Goal: Task Accomplishment & Management: Manage account settings

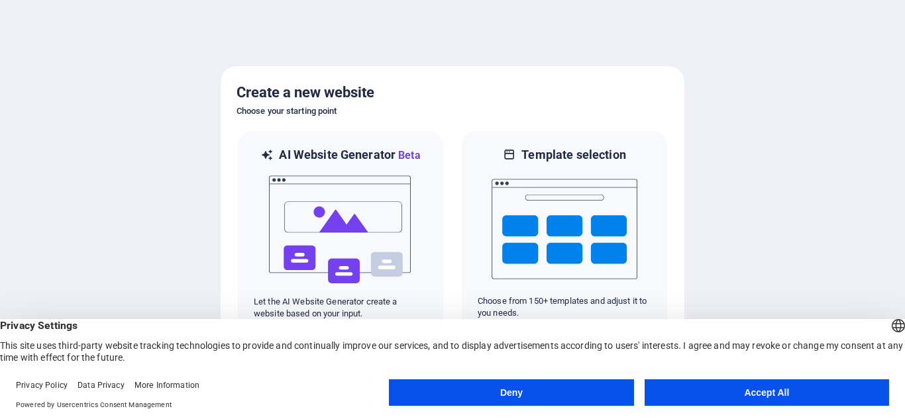
click at [745, 390] on button "Accept All" at bounding box center [767, 393] width 244 height 27
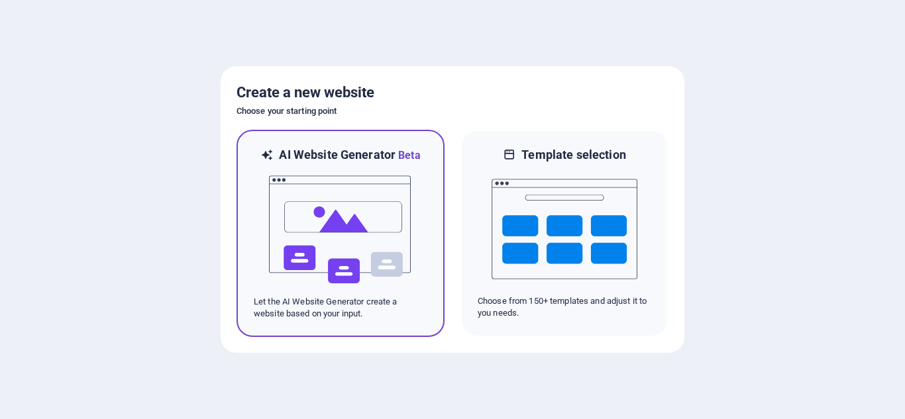
click at [384, 243] on img at bounding box center [341, 230] width 146 height 133
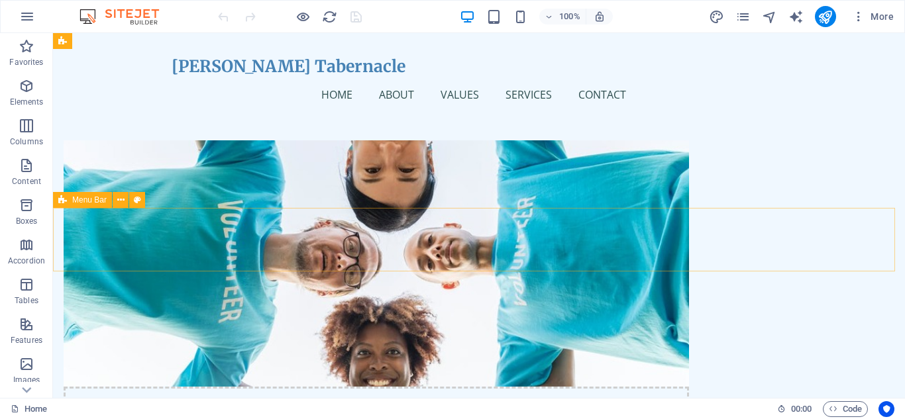
scroll to position [494, 0]
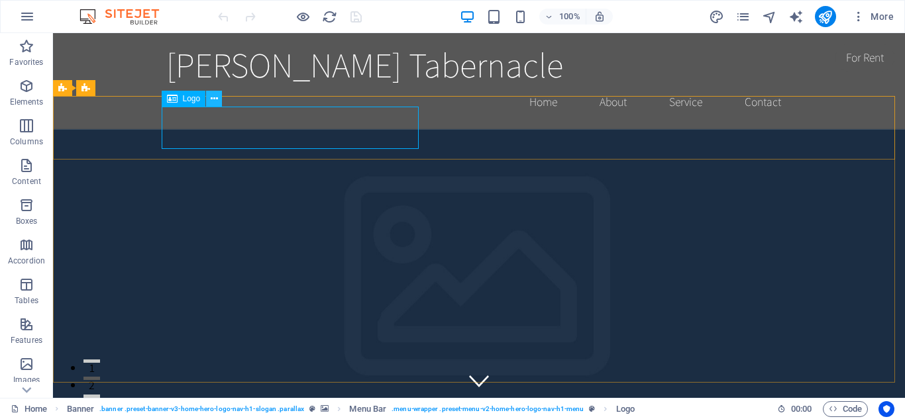
click at [215, 97] on icon at bounding box center [214, 99] width 7 height 14
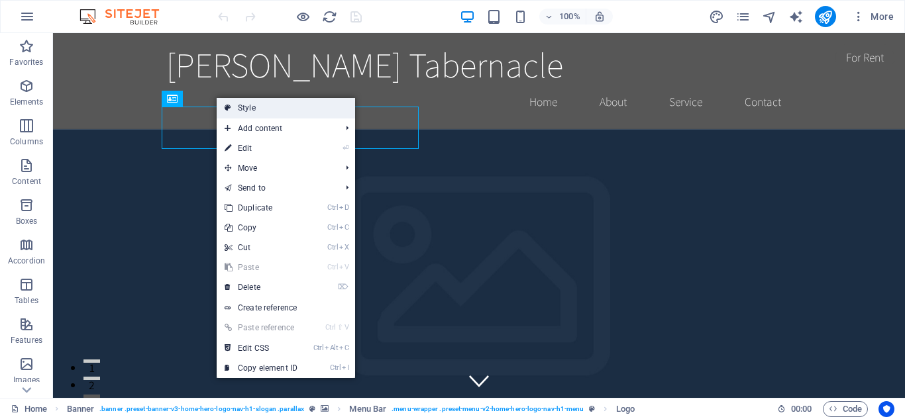
click at [254, 107] on link "Style" at bounding box center [286, 108] width 138 height 20
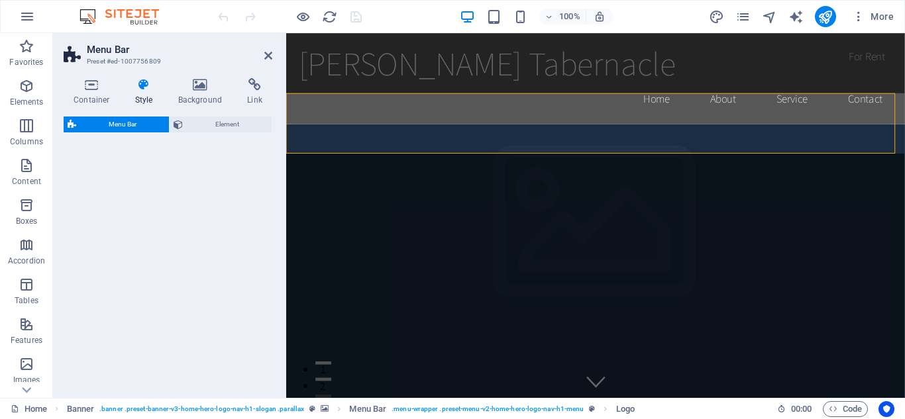
select select "rem"
select select "preset-menu-v2-home-hero-logo-nav-h1-menu"
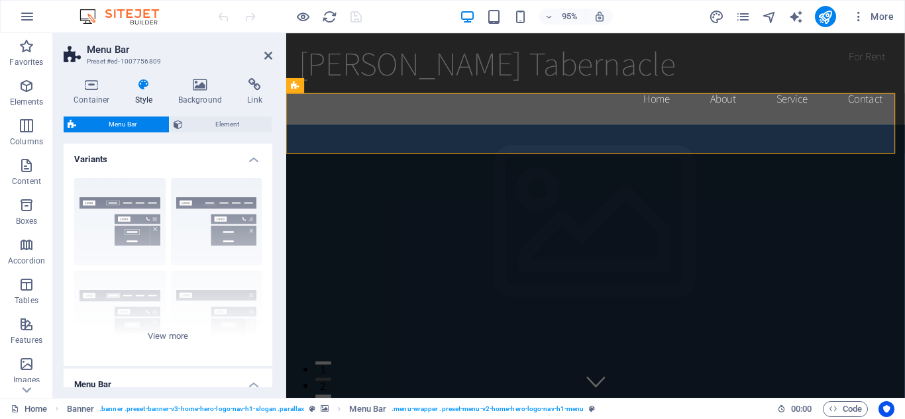
click at [270, 46] on h2 "Menu Bar" at bounding box center [180, 50] width 186 height 12
click at [268, 54] on icon at bounding box center [268, 55] width 8 height 11
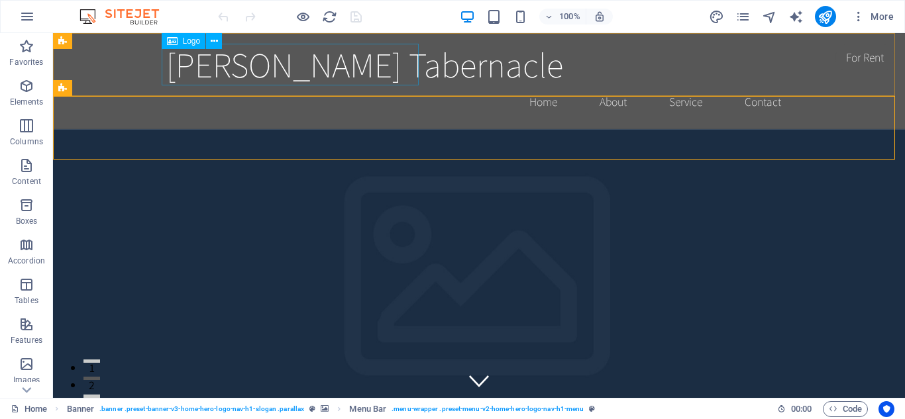
click at [183, 42] on span "Logo" at bounding box center [192, 41] width 18 height 8
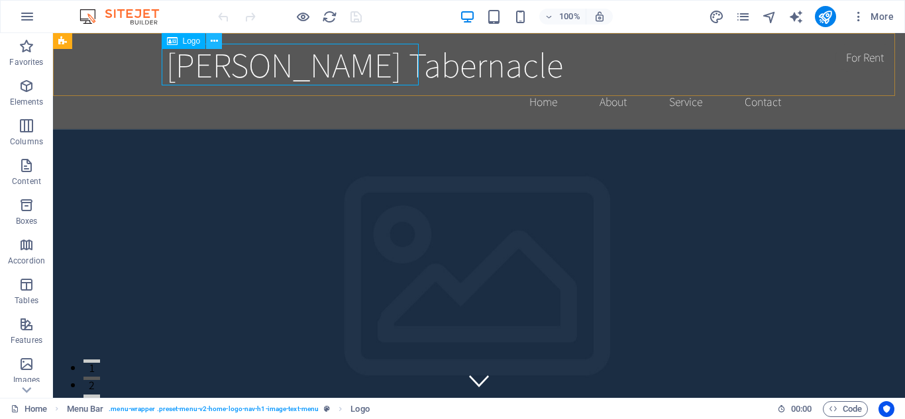
click at [213, 44] on icon at bounding box center [214, 41] width 7 height 14
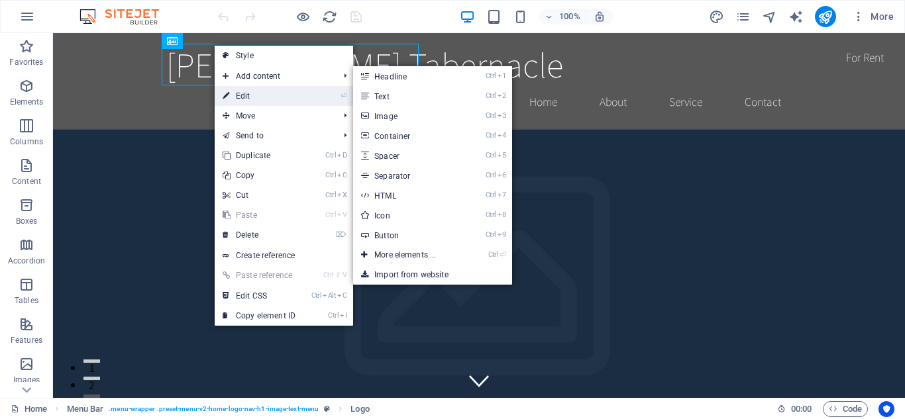
click at [242, 104] on link "⏎ Edit" at bounding box center [259, 96] width 89 height 20
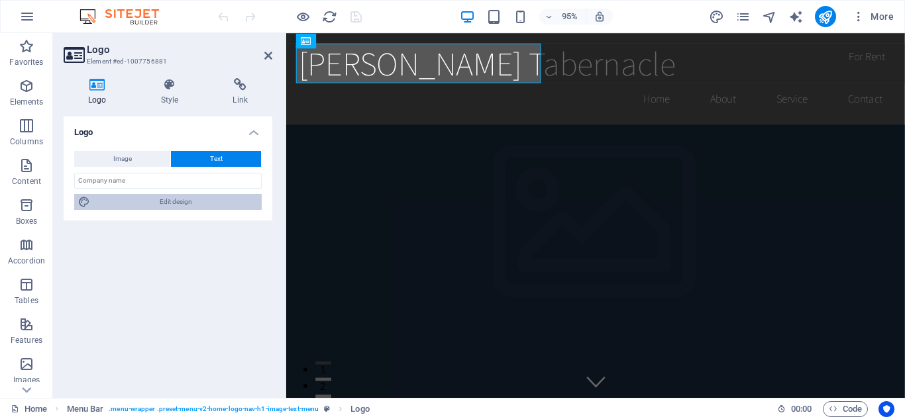
click at [189, 202] on span "Edit design" at bounding box center [176, 202] width 164 height 16
select select "rem"
select select "200"
select select "px"
select select "rem"
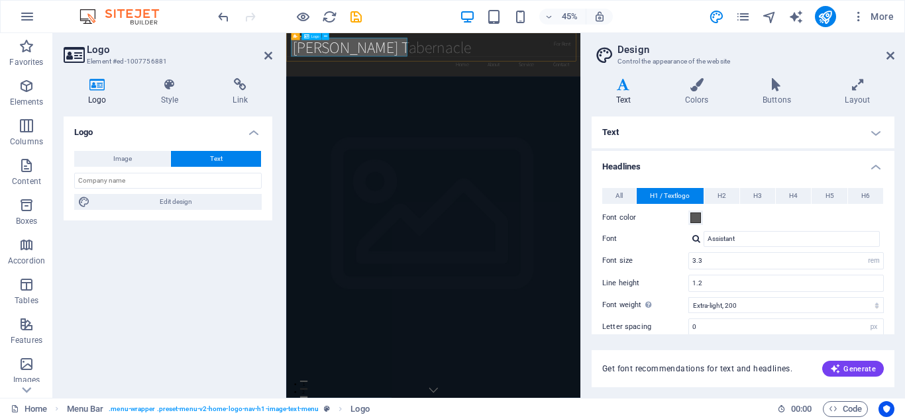
click at [407, 76] on div "Penuel Tabernacle" at bounding box center [613, 65] width 625 height 42
click at [838, 367] on icon "button" at bounding box center [835, 369] width 11 height 11
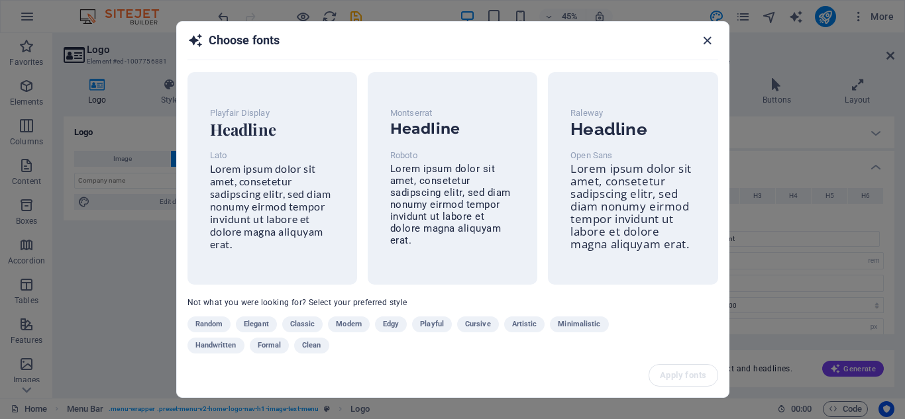
click at [702, 41] on icon "button" at bounding box center [707, 40] width 15 height 15
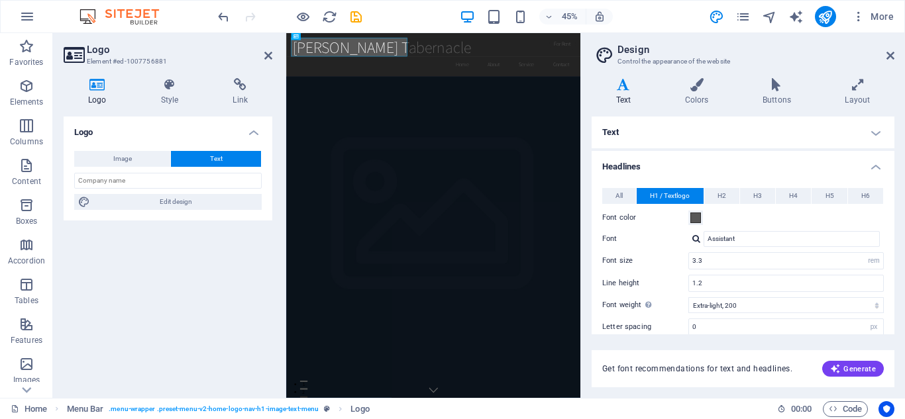
click at [630, 90] on icon at bounding box center [624, 84] width 64 height 13
click at [424, 61] on div "Penuel Tabernacle" at bounding box center [613, 65] width 625 height 42
click at [794, 137] on h4 "Text" at bounding box center [743, 133] width 303 height 32
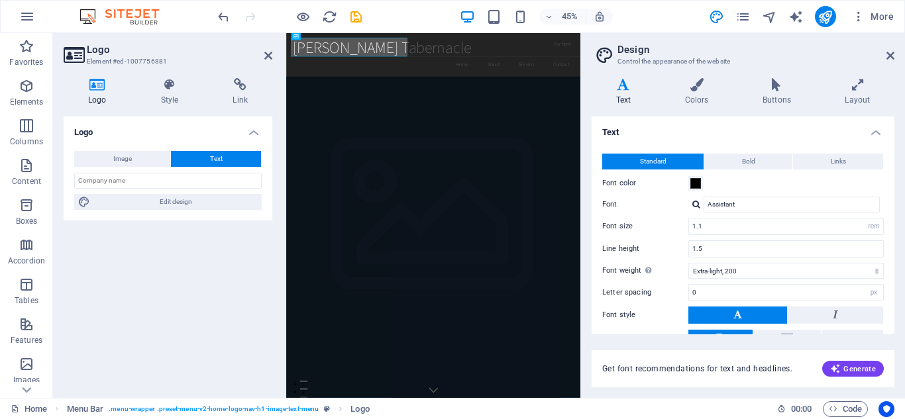
click at [891, 49] on h2 "Design" at bounding box center [756, 50] width 277 height 12
click at [890, 49] on h2 "Design" at bounding box center [756, 50] width 277 height 12
click at [890, 54] on icon at bounding box center [891, 55] width 8 height 11
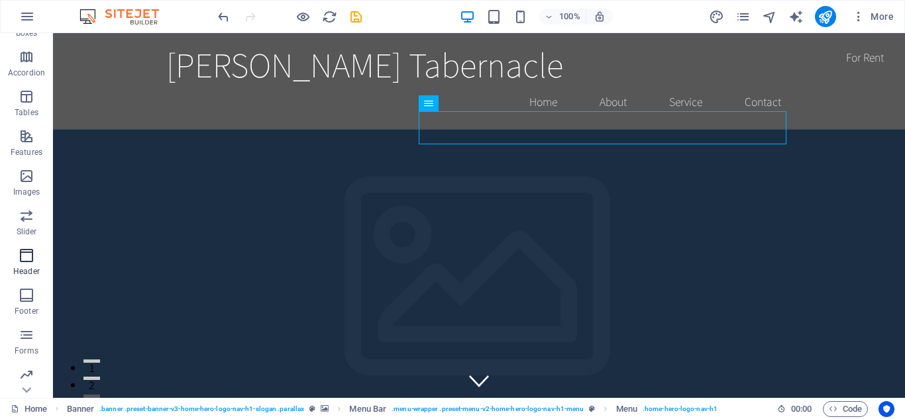
scroll to position [231, 0]
click at [19, 256] on icon "button" at bounding box center [27, 252] width 16 height 16
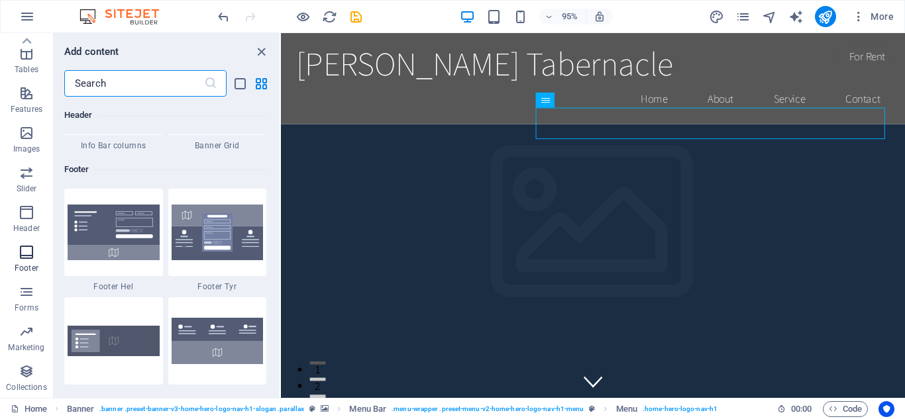
scroll to position [8772, 0]
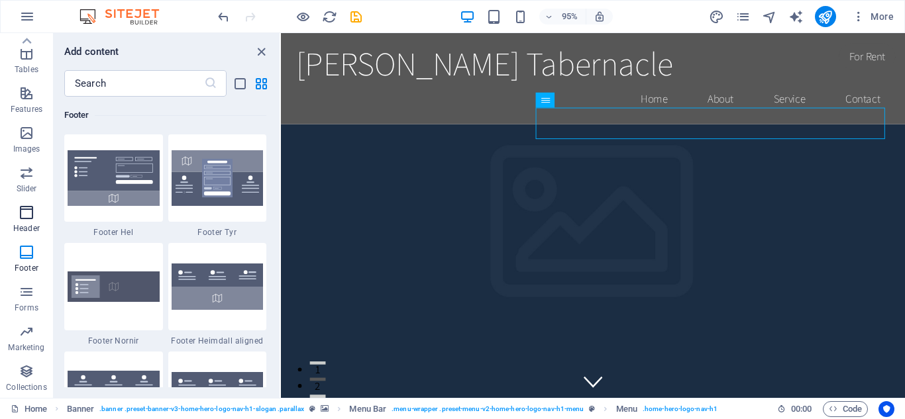
click at [24, 214] on icon "button" at bounding box center [27, 213] width 16 height 16
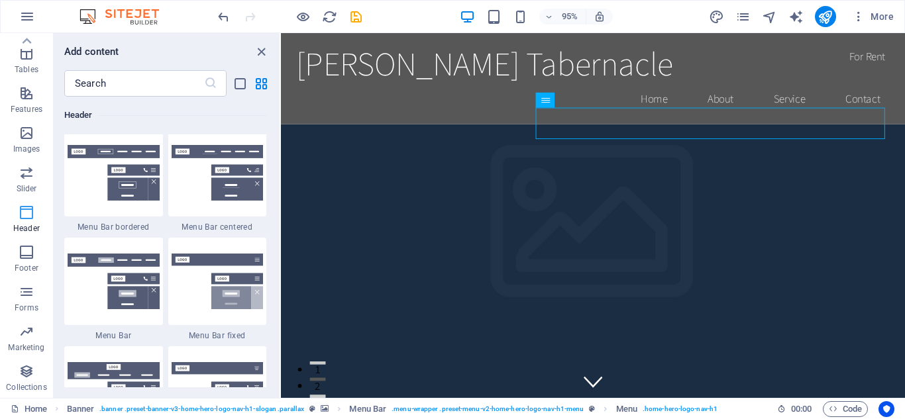
scroll to position [7979, 0]
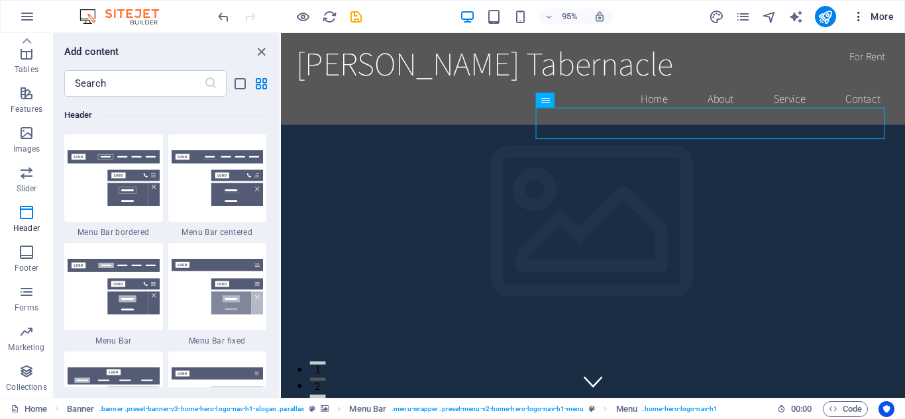
click at [888, 15] on span "More" at bounding box center [873, 16] width 42 height 13
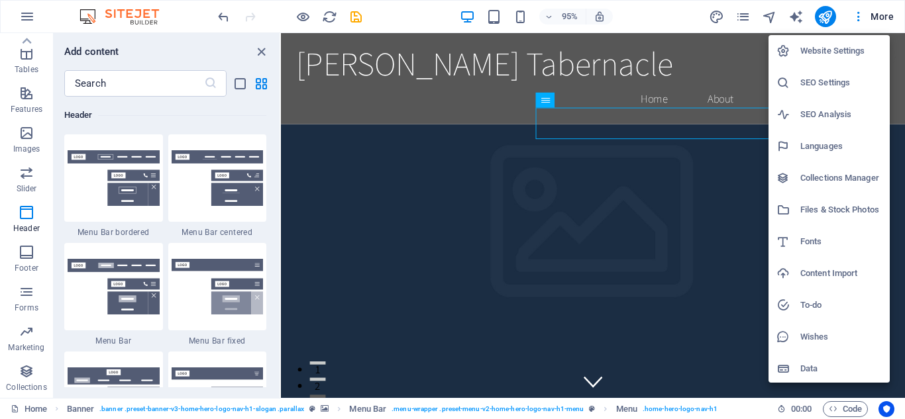
click at [857, 12] on div at bounding box center [452, 209] width 905 height 419
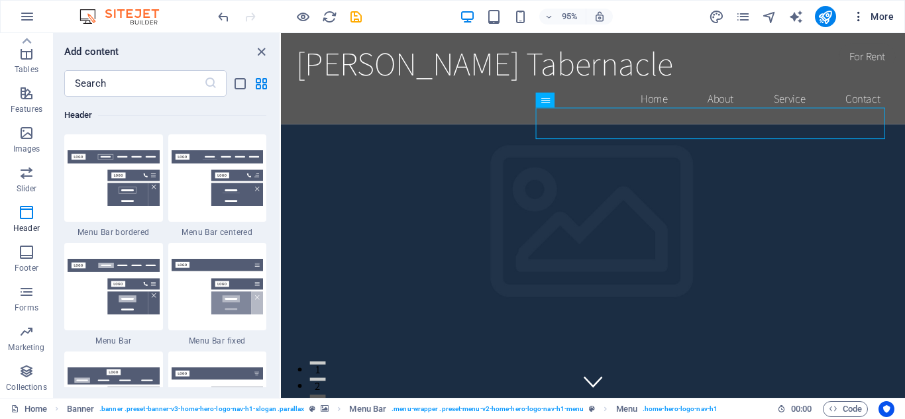
click at [859, 12] on icon "button" at bounding box center [858, 16] width 13 height 13
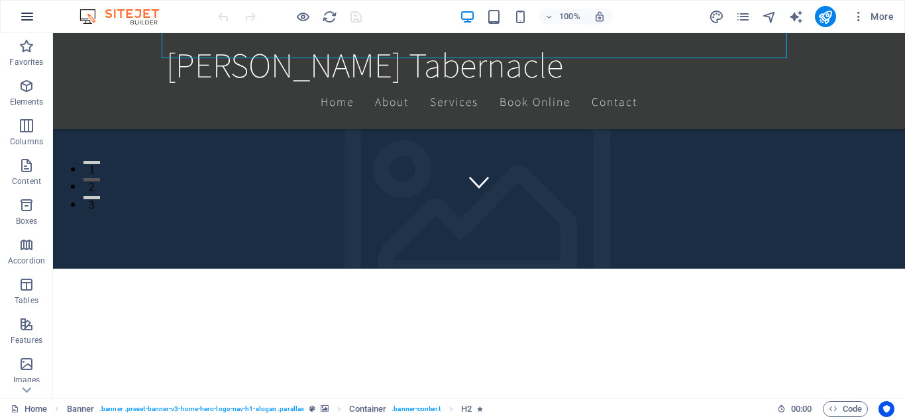
click at [24, 13] on icon "button" at bounding box center [27, 17] width 16 height 16
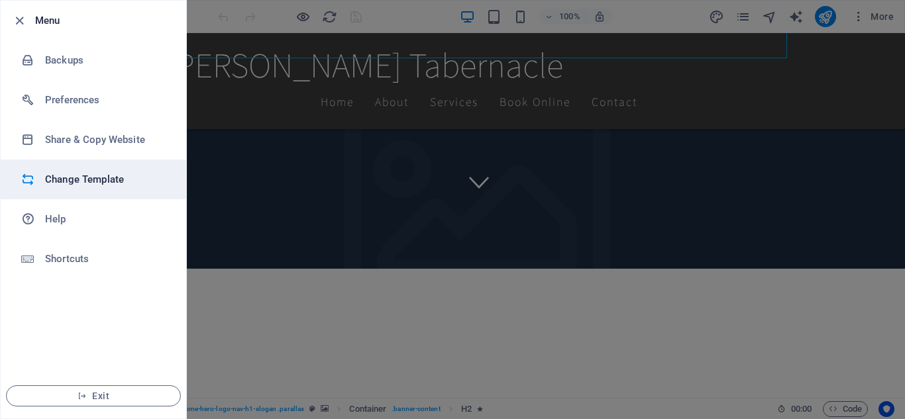
click at [68, 185] on h6 "Change Template" at bounding box center [106, 180] width 123 height 16
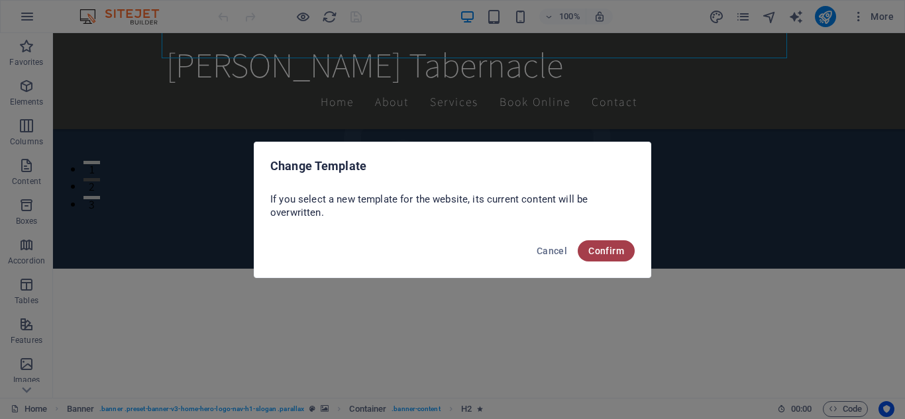
click at [591, 250] on span "Confirm" at bounding box center [606, 251] width 36 height 11
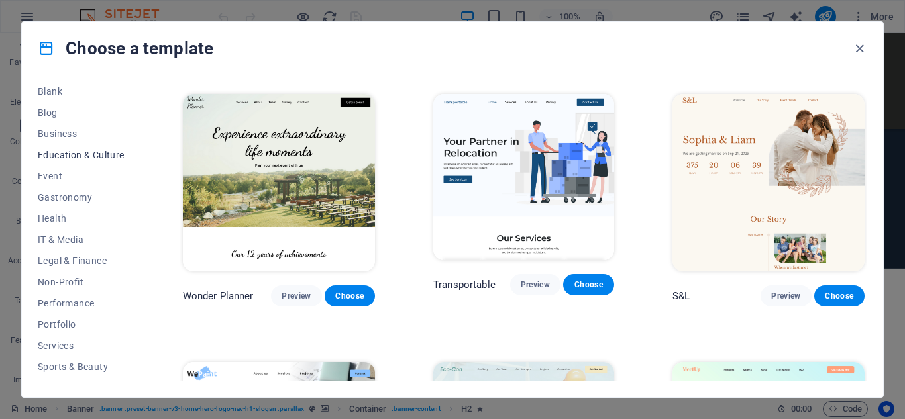
scroll to position [199, 0]
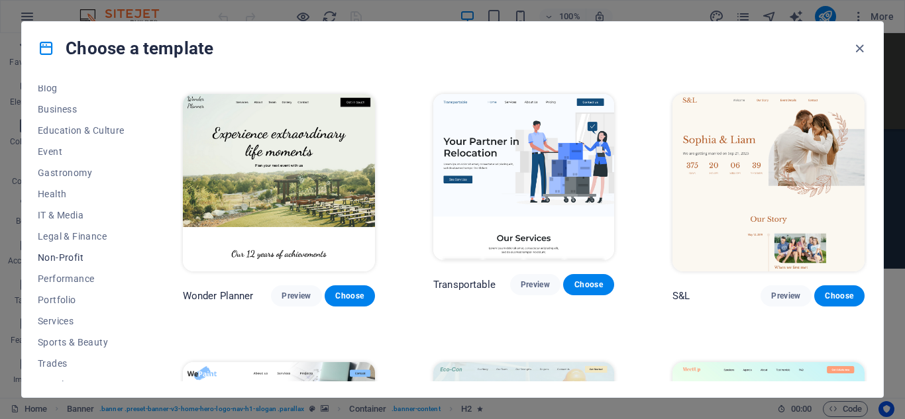
click at [60, 254] on span "Non-Profit" at bounding box center [81, 257] width 87 height 11
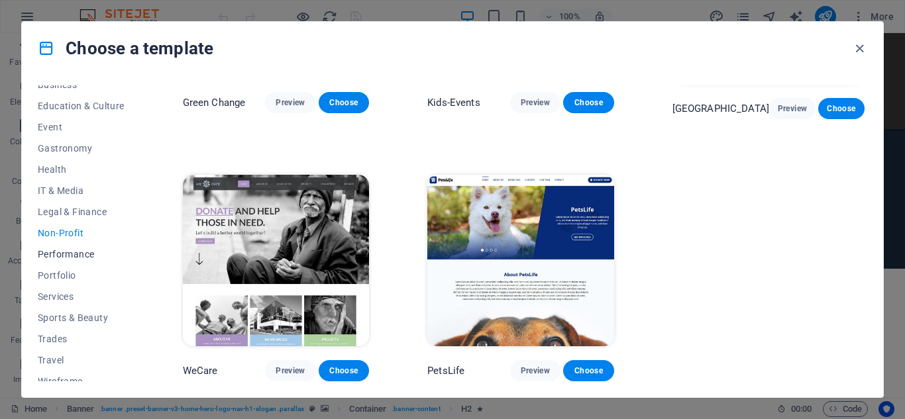
scroll to position [234, 0]
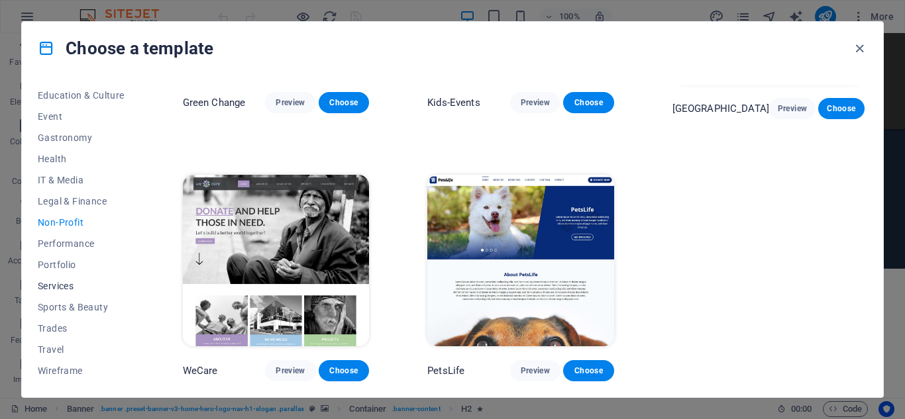
click at [66, 278] on button "Services" at bounding box center [81, 286] width 87 height 21
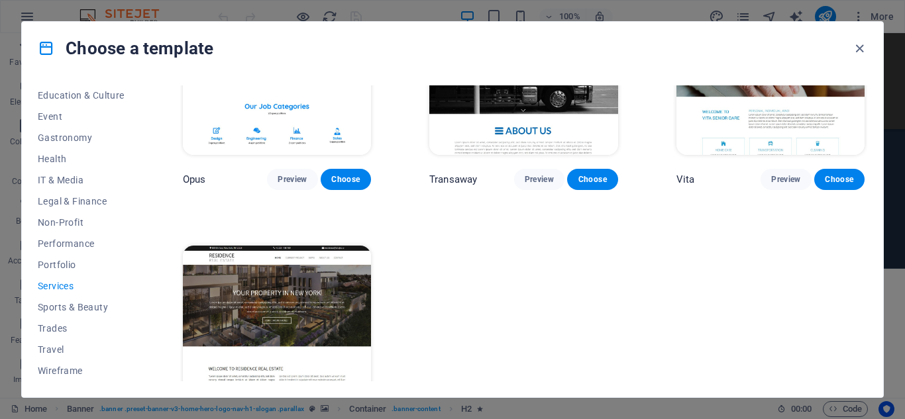
scroll to position [1706, 0]
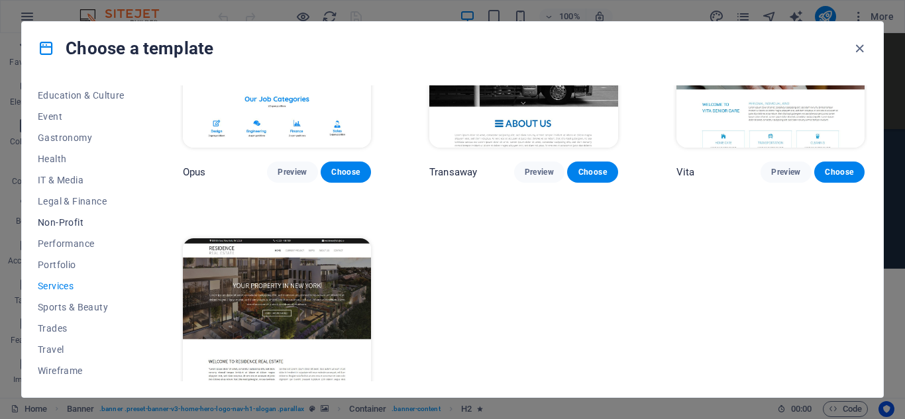
click at [62, 213] on button "Non-Profit" at bounding box center [81, 222] width 87 height 21
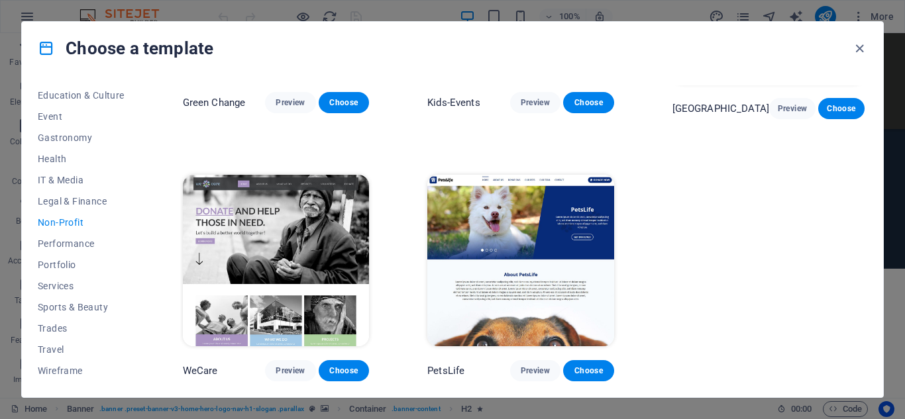
scroll to position [0, 0]
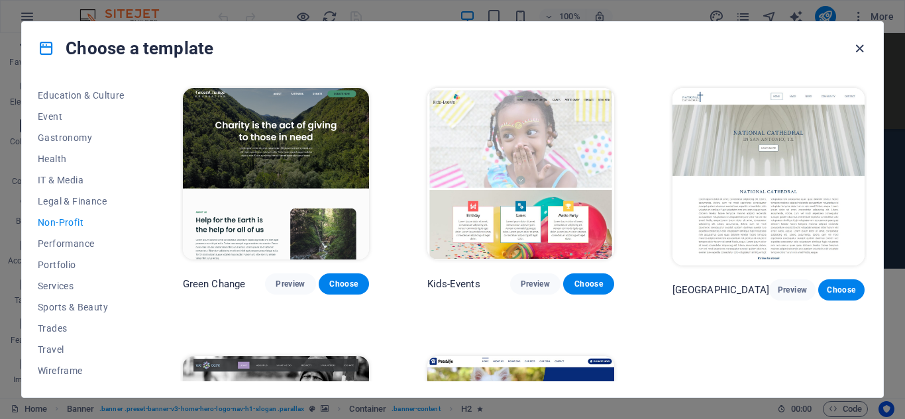
click at [861, 45] on icon "button" at bounding box center [859, 48] width 15 height 15
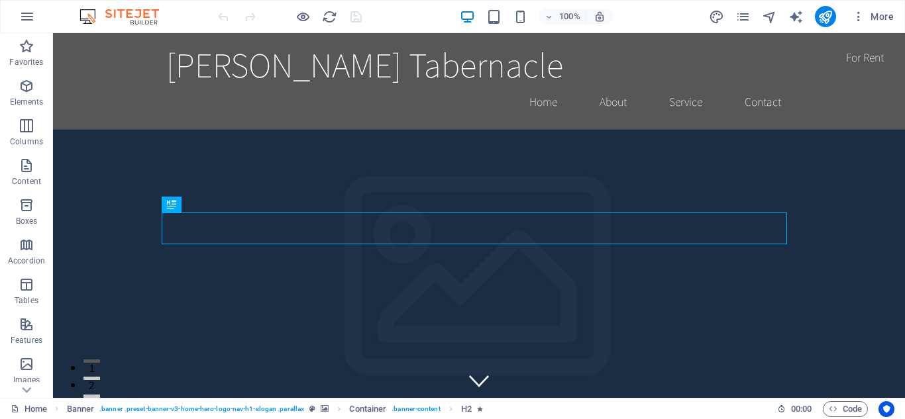
click at [135, 9] on img at bounding box center [125, 17] width 99 height 16
click at [28, 12] on icon "button" at bounding box center [27, 17] width 16 height 16
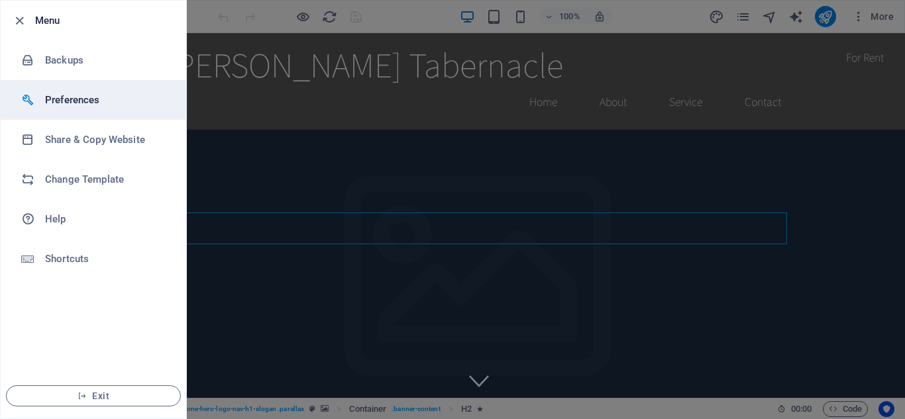
click at [81, 103] on h6 "Preferences" at bounding box center [106, 100] width 123 height 16
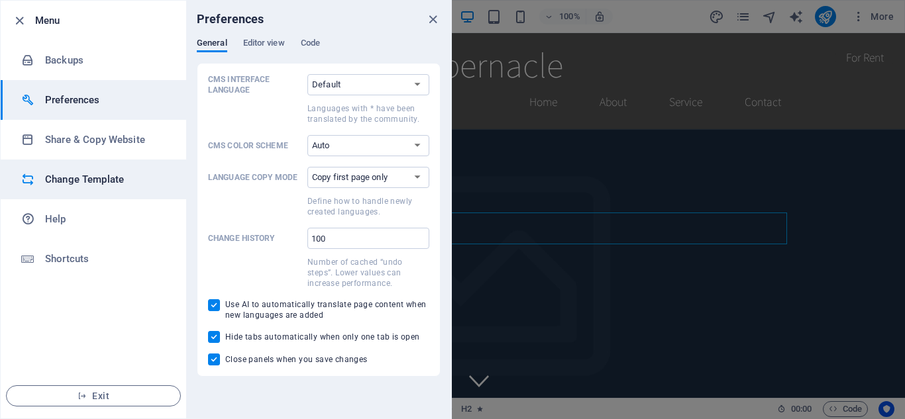
click at [121, 180] on h6 "Change Template" at bounding box center [106, 180] width 123 height 16
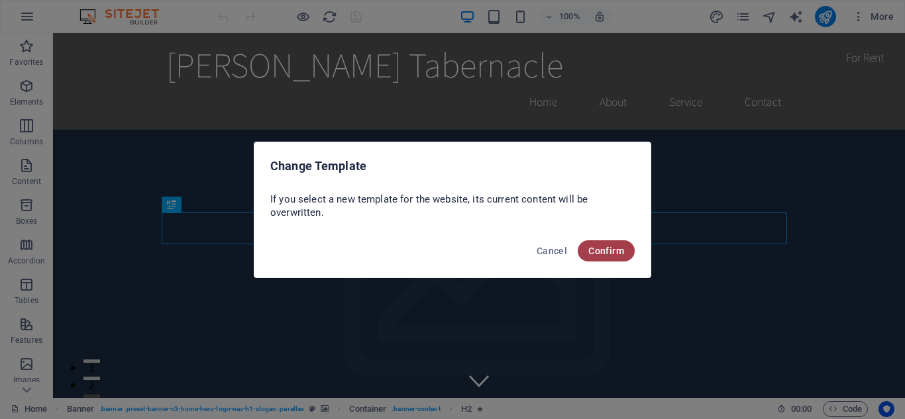
click at [605, 252] on span "Confirm" at bounding box center [606, 251] width 36 height 11
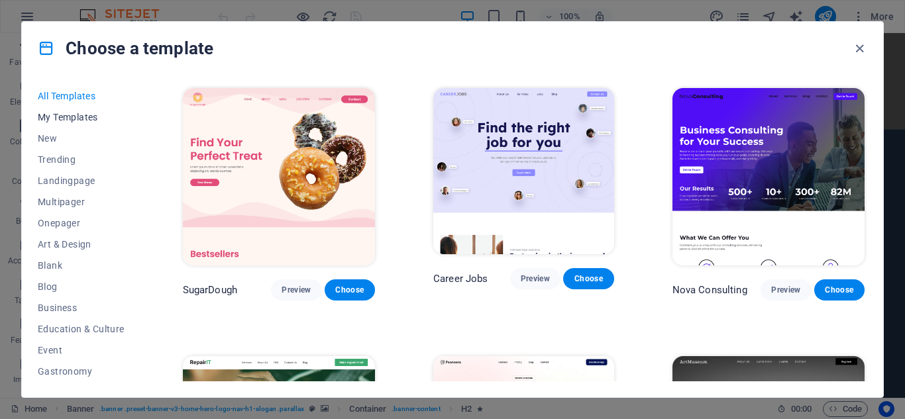
click at [93, 120] on span "My Templates" at bounding box center [81, 117] width 87 height 11
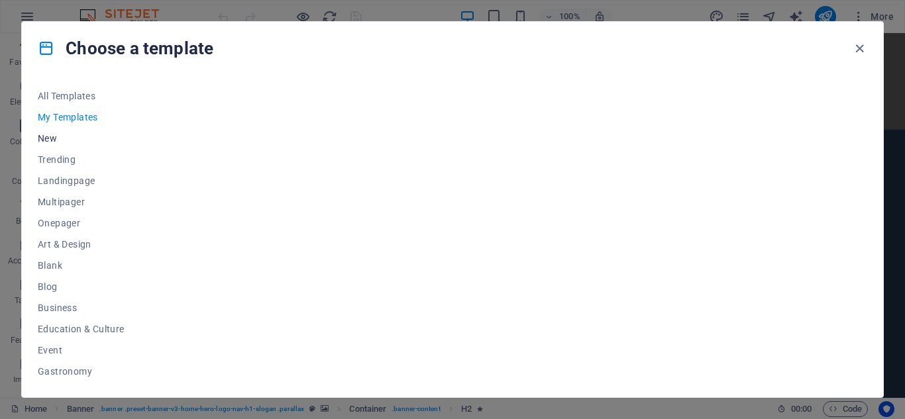
click at [61, 129] on button "New" at bounding box center [81, 138] width 87 height 21
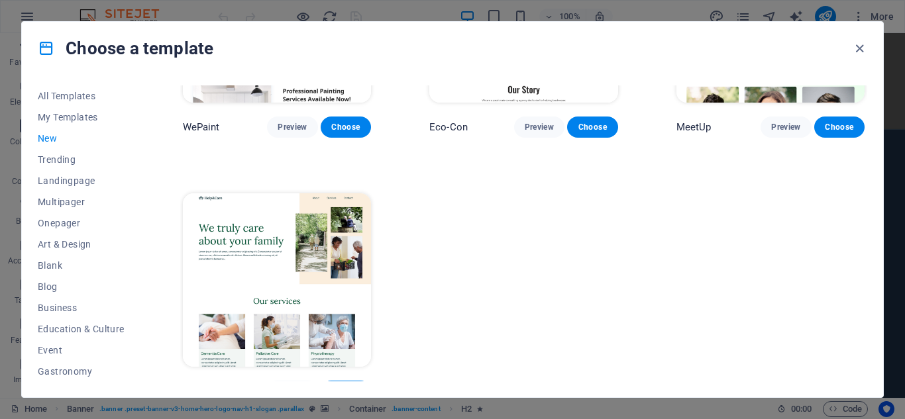
scroll to position [965, 0]
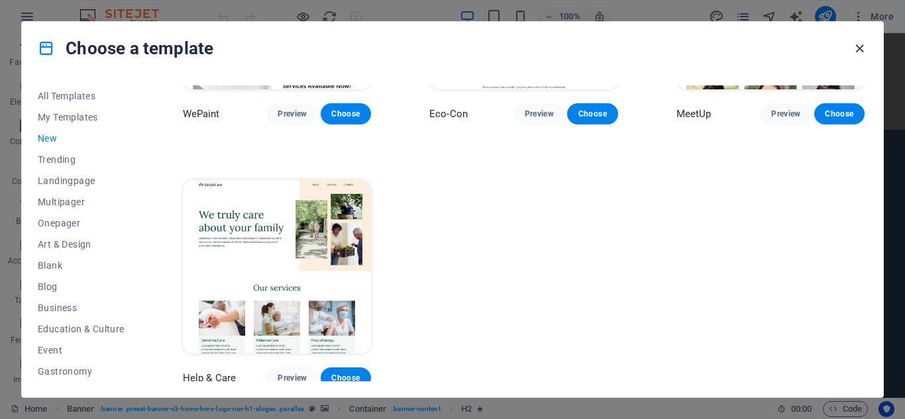
click at [859, 44] on icon "button" at bounding box center [859, 48] width 15 height 15
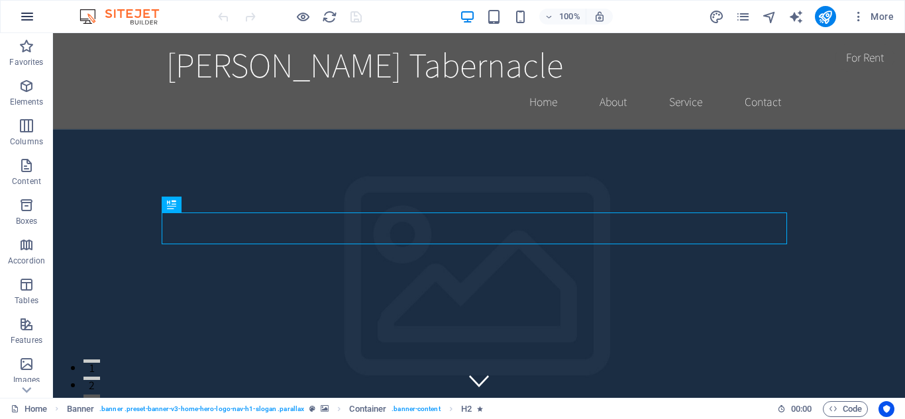
click at [25, 13] on icon "button" at bounding box center [27, 17] width 16 height 16
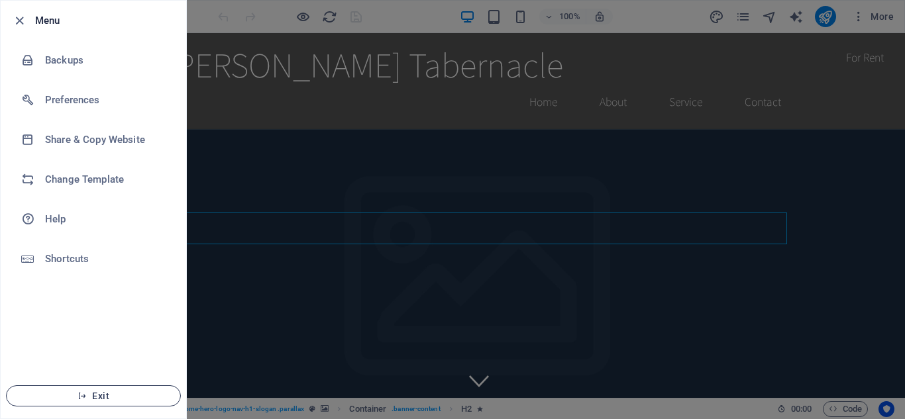
click at [154, 406] on button "Exit" at bounding box center [93, 396] width 175 height 21
click at [153, 398] on span "Exit" at bounding box center [93, 396] width 152 height 11
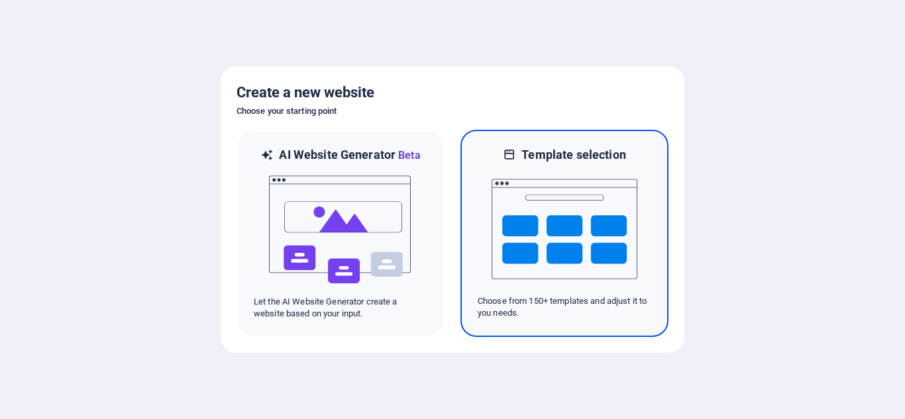
click at [597, 248] on img at bounding box center [565, 229] width 146 height 133
